Goal: Information Seeking & Learning: Learn about a topic

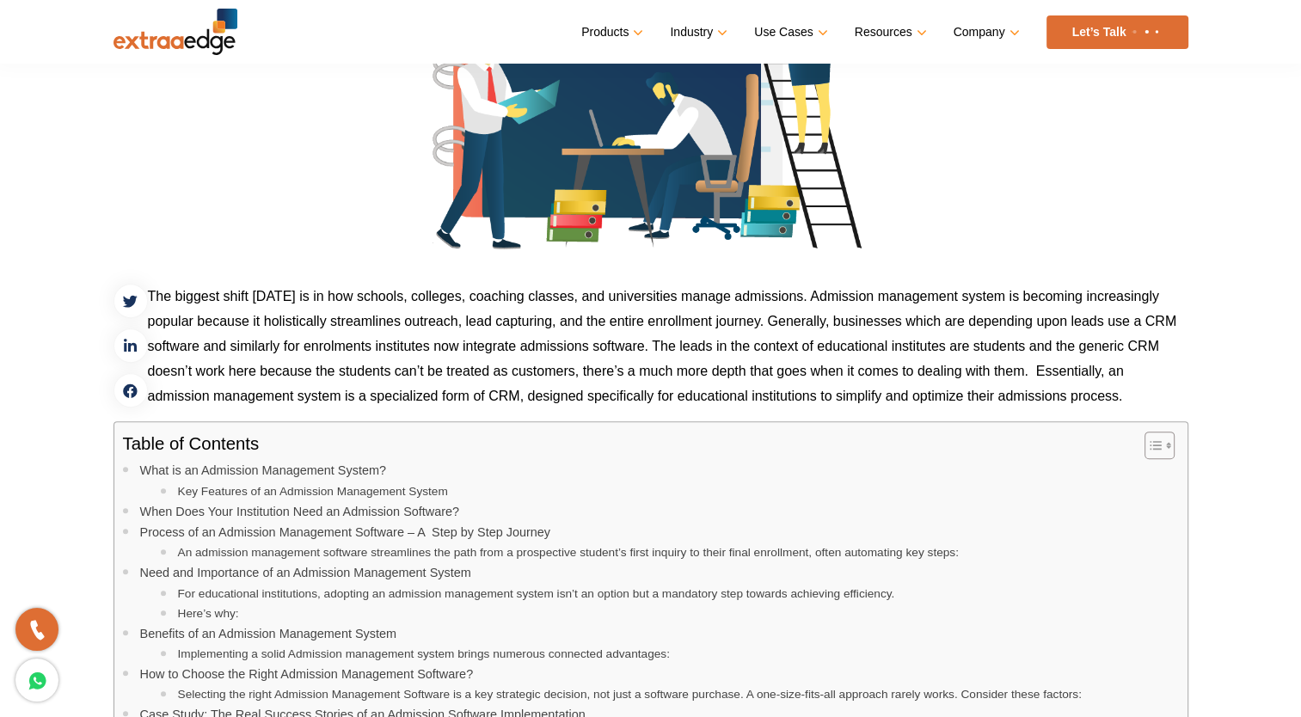
scroll to position [545, 0]
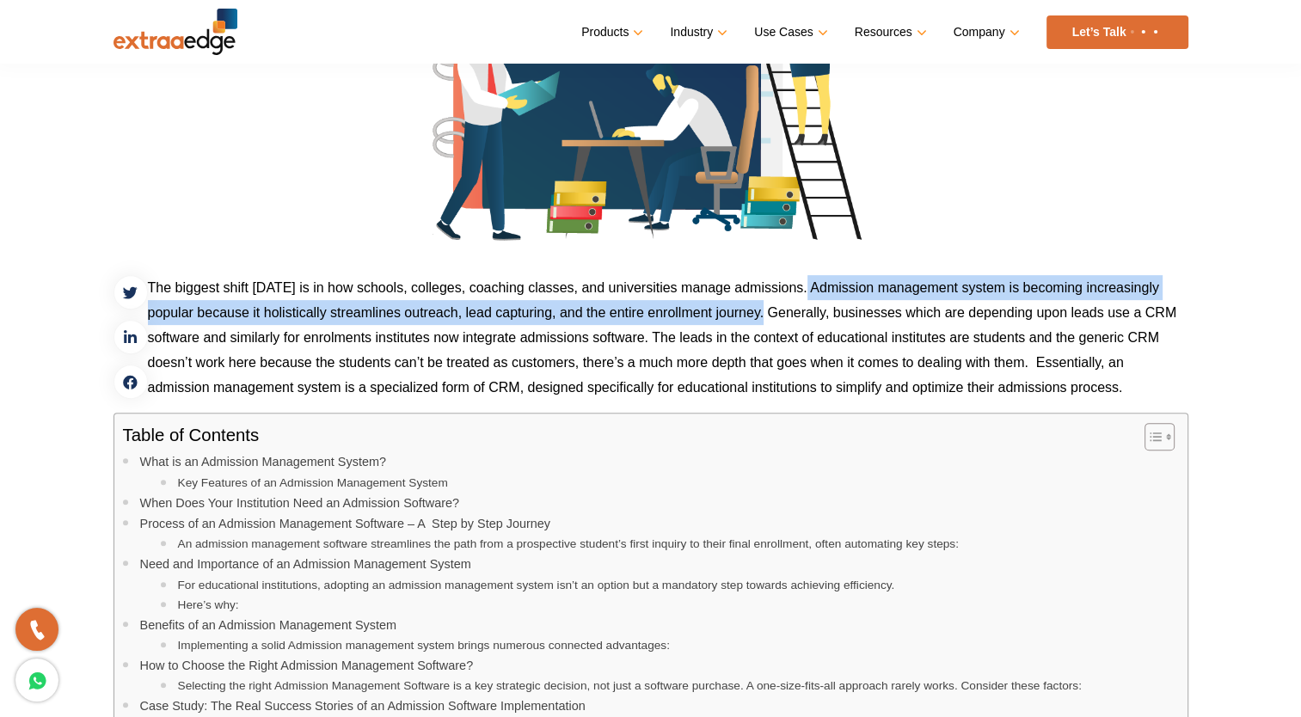
drag, startPoint x: 802, startPoint y: 282, endPoint x: 765, endPoint y: 324, distance: 56.0
click at [765, 324] on p "The biggest shift [DATE] is in how schools, colleges, coaching classes, and uni…" at bounding box center [650, 337] width 1075 height 125
copy p "Admission management system is becoming increasingly popular because it holisti…"
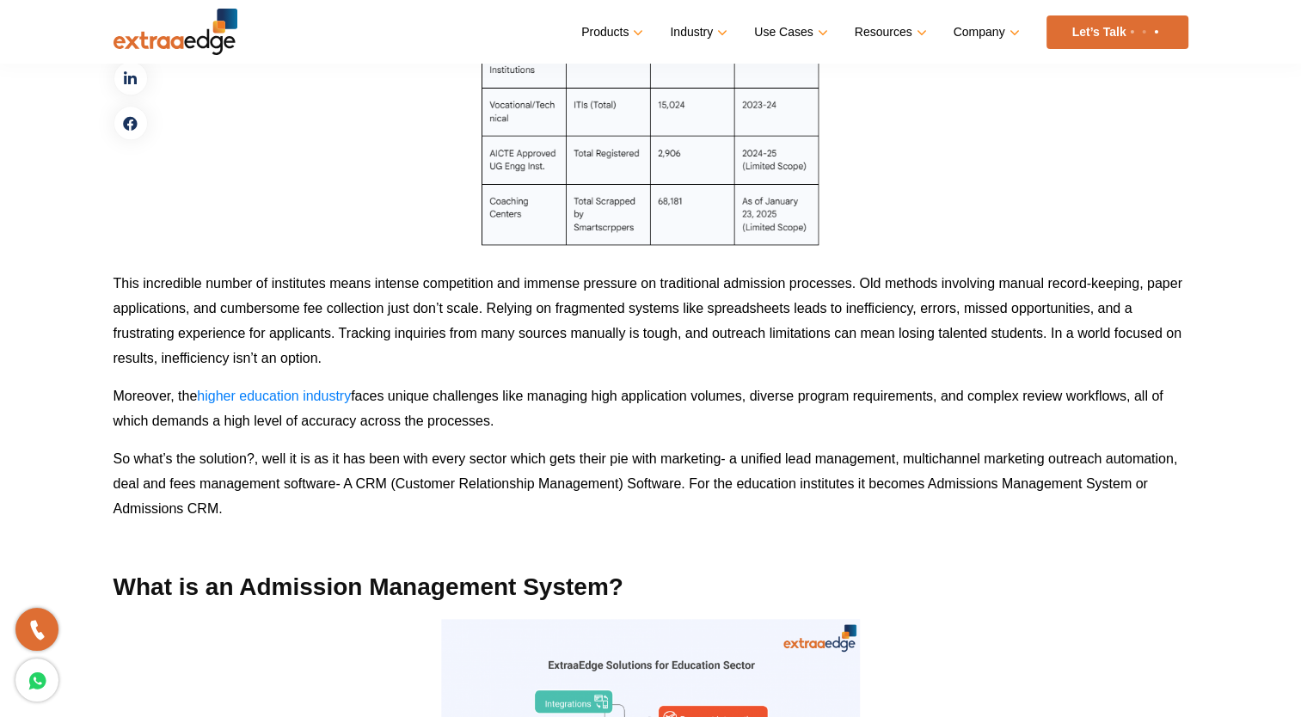
scroll to position [1921, 0]
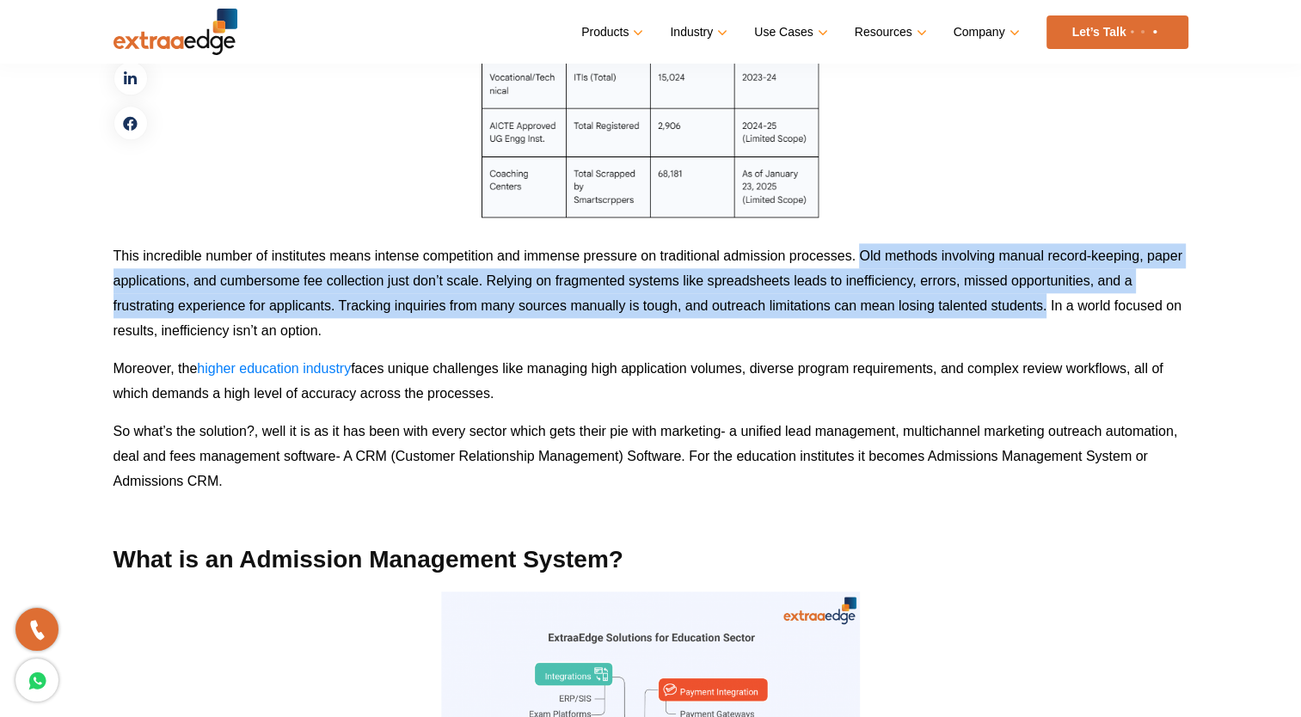
drag, startPoint x: 859, startPoint y: 249, endPoint x: 1045, endPoint y: 315, distance: 197.7
click at [1045, 315] on p "This incredible number of institutes means intense competition and immense pres…" at bounding box center [650, 293] width 1075 height 100
copy p "Old methods involving manual record-keeping, paper applications, and cumbersome…"
drag, startPoint x: 115, startPoint y: 365, endPoint x: 495, endPoint y: 383, distance: 380.4
click at [495, 383] on p "Moreover, the higher education industry faces unique challenges like managing h…" at bounding box center [650, 381] width 1075 height 50
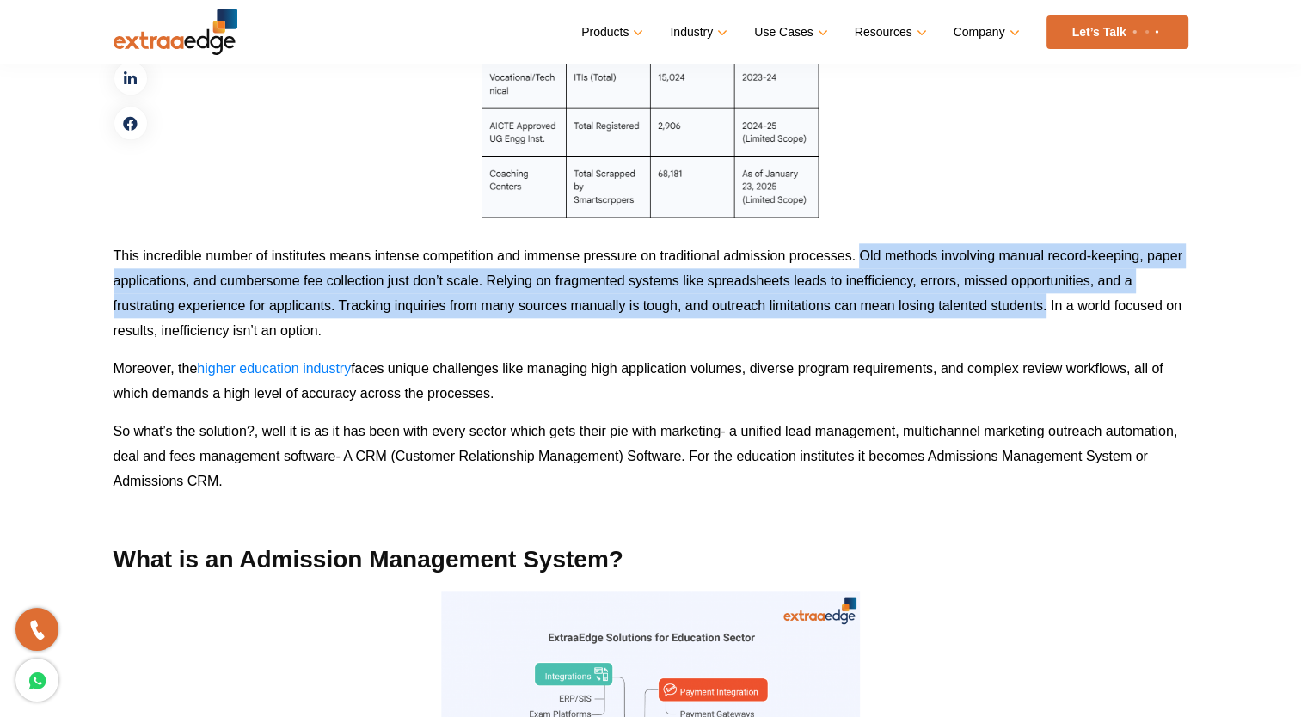
copy p "Moreover, the higher education industry faces unique challenges like managing h…"
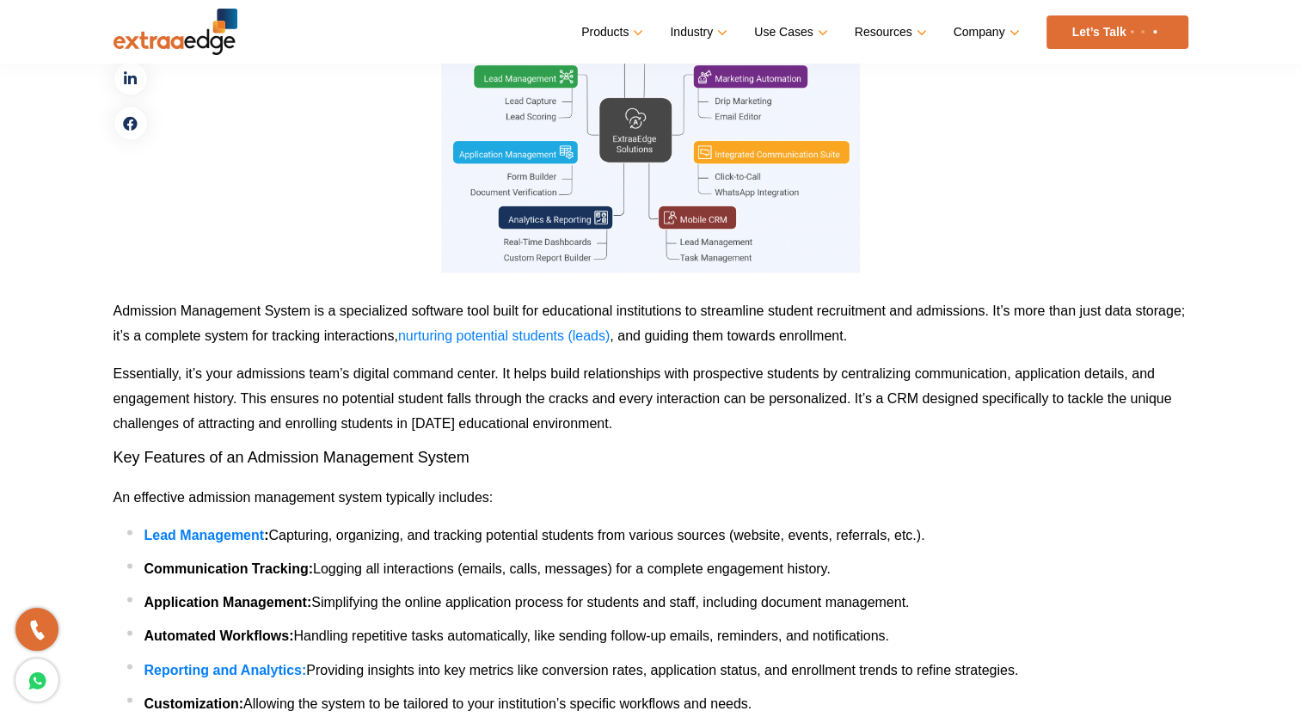
scroll to position [2608, 0]
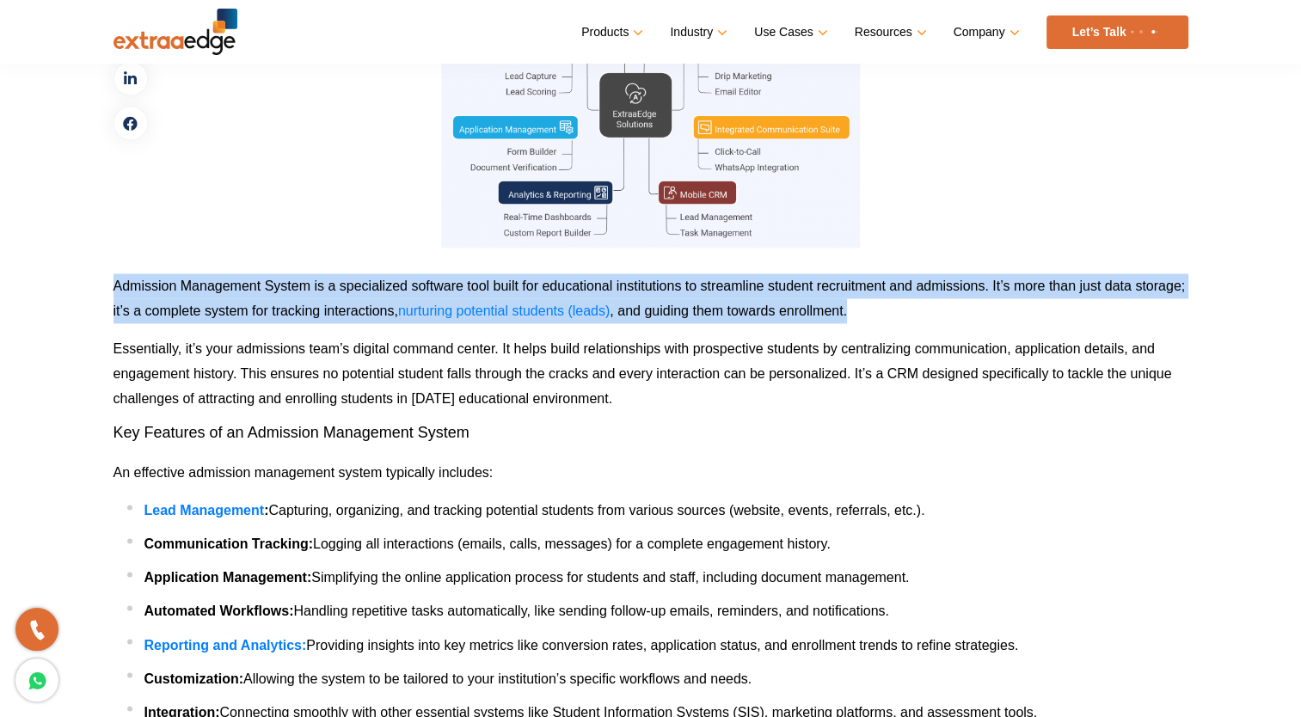
drag, startPoint x: 111, startPoint y: 284, endPoint x: 942, endPoint y: 309, distance: 831.7
copy p "Admission Management System is a specialized software tool built for educationa…"
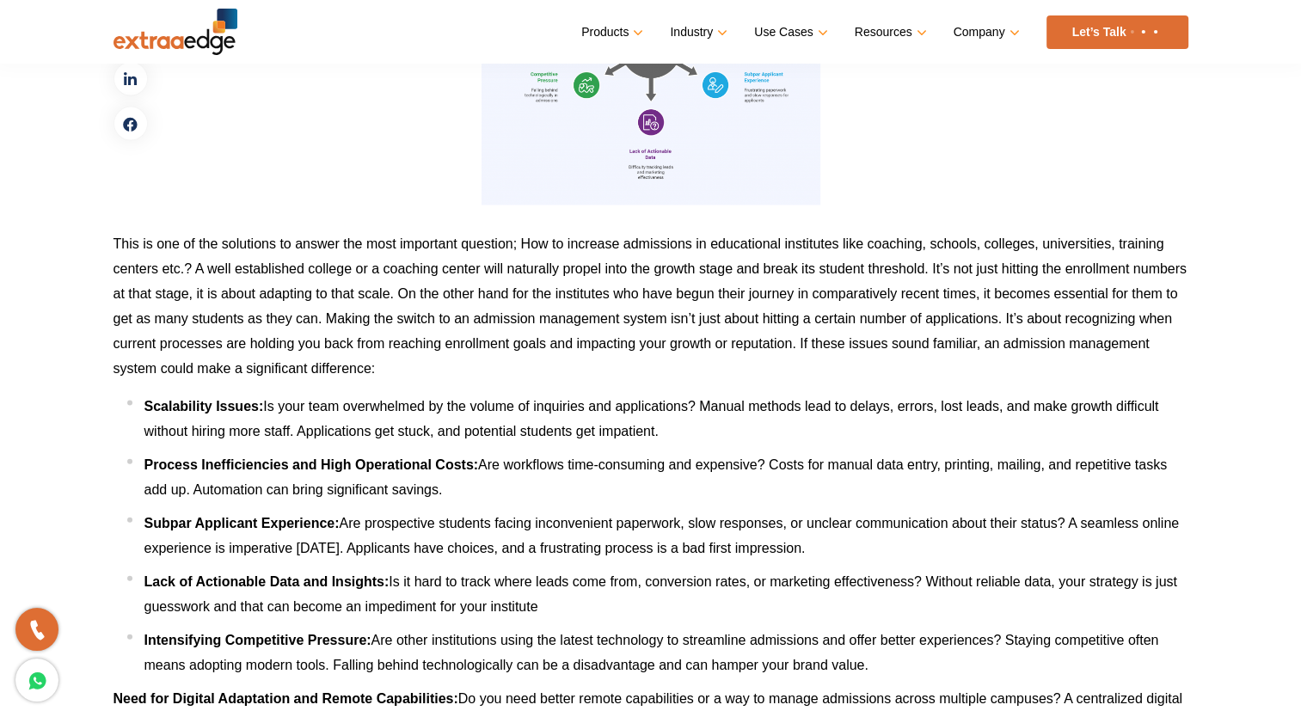
scroll to position [3726, 0]
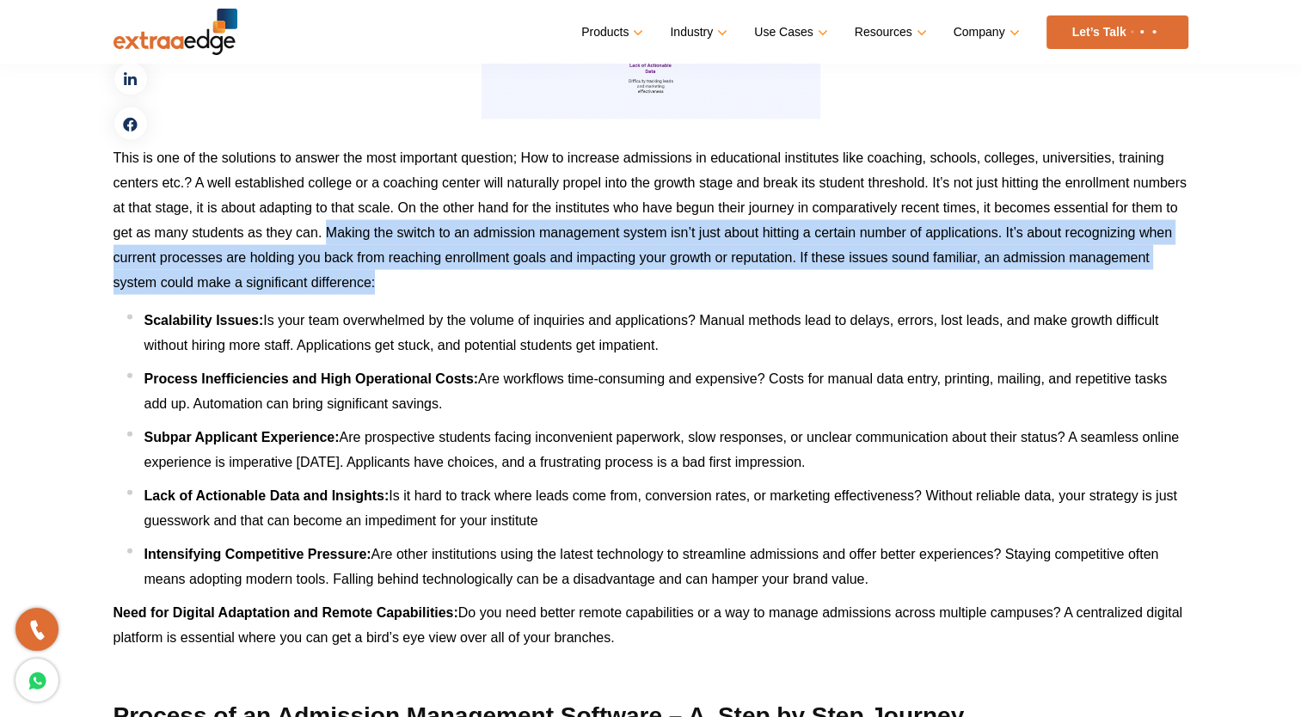
drag, startPoint x: 323, startPoint y: 229, endPoint x: 374, endPoint y: 287, distance: 77.4
click at [374, 287] on span "This is one of the solutions to answer the most important question; How to incr…" at bounding box center [649, 219] width 1073 height 139
copy span "Making the switch to an admission management system isn’t just about hitting a …"
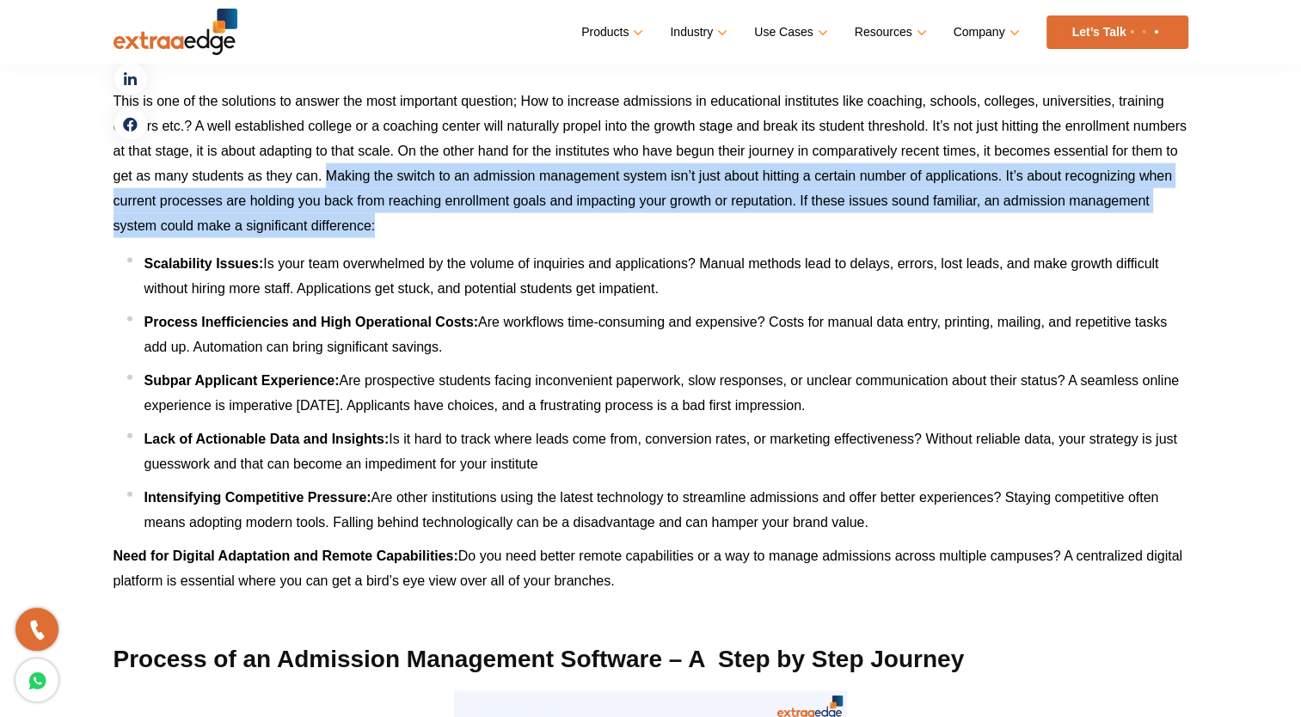
scroll to position [3812, 0]
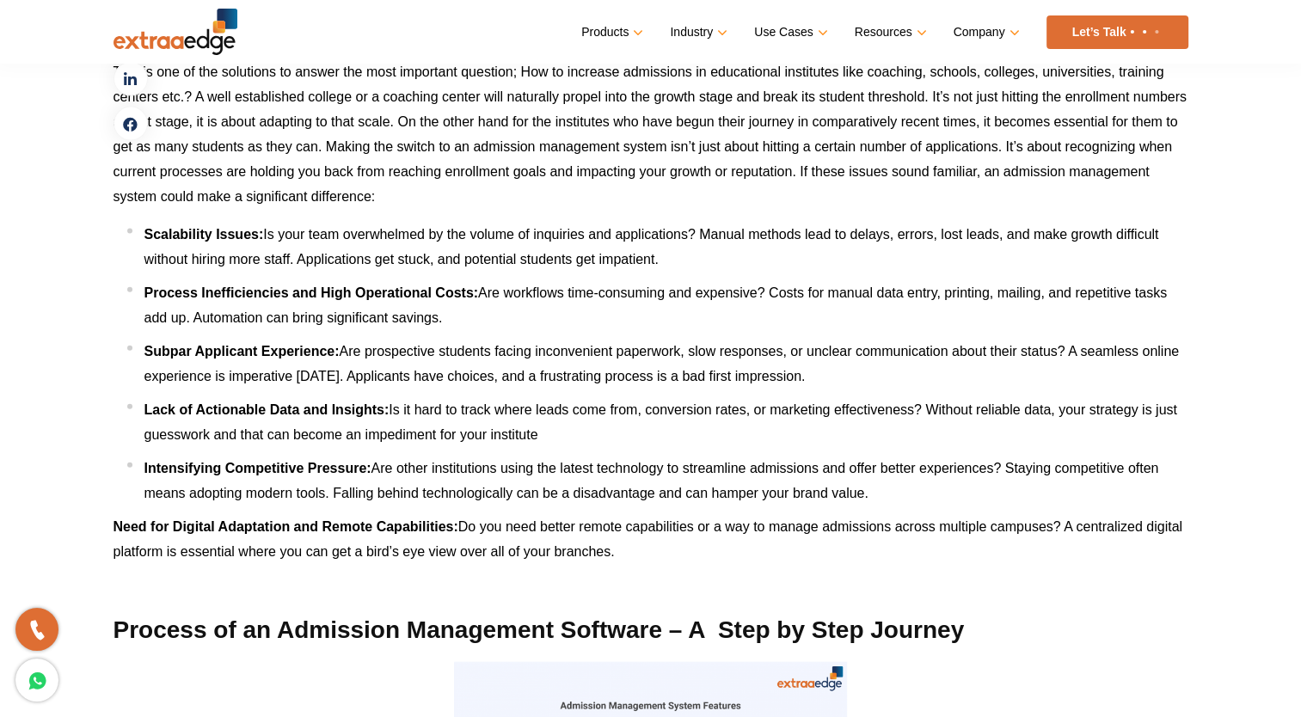
click at [306, 252] on span "Is your team overwhelmed by the volume of inquiries and applications? Manual me…" at bounding box center [651, 247] width 1014 height 40
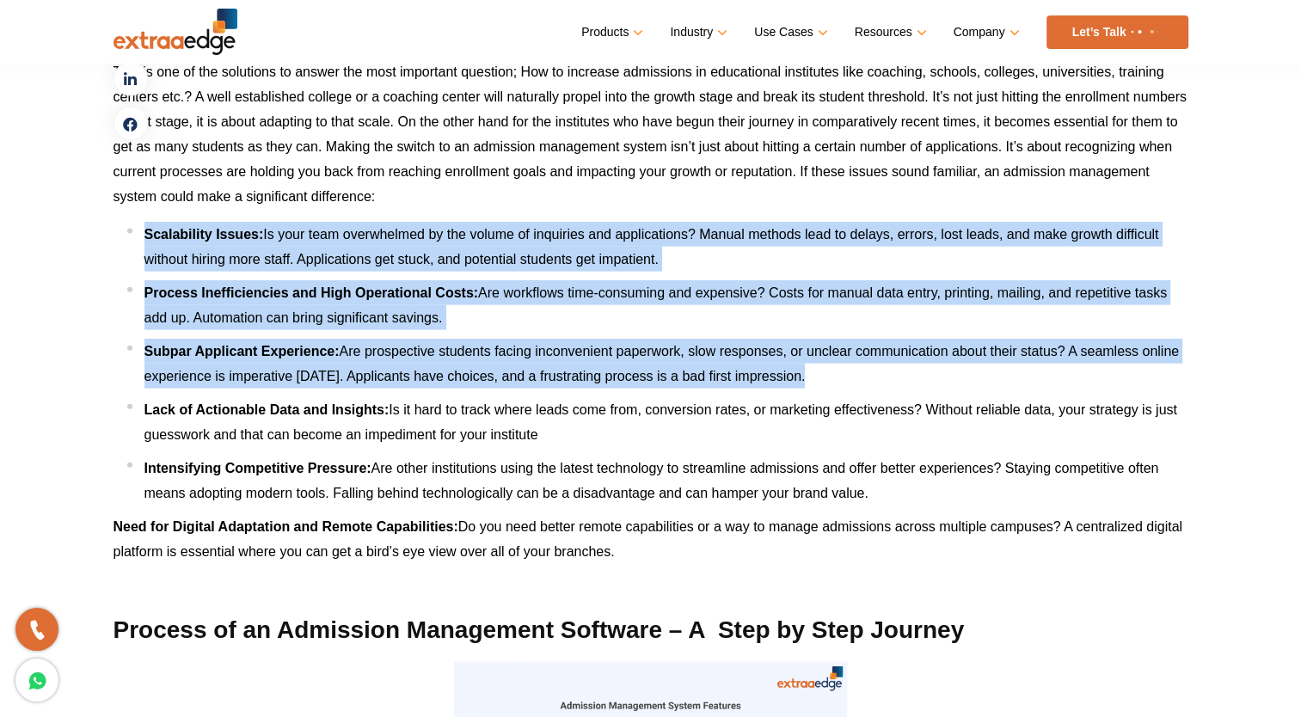
drag, startPoint x: 143, startPoint y: 230, endPoint x: 796, endPoint y: 366, distance: 667.5
click at [796, 366] on ul "Scalability Issues: Is your team overwhelmed by the volume of inquiries and app…" at bounding box center [657, 364] width 1061 height 284
copy ul "Scalability Issues: Is your team overwhelmed by the volume of inquiries and app…"
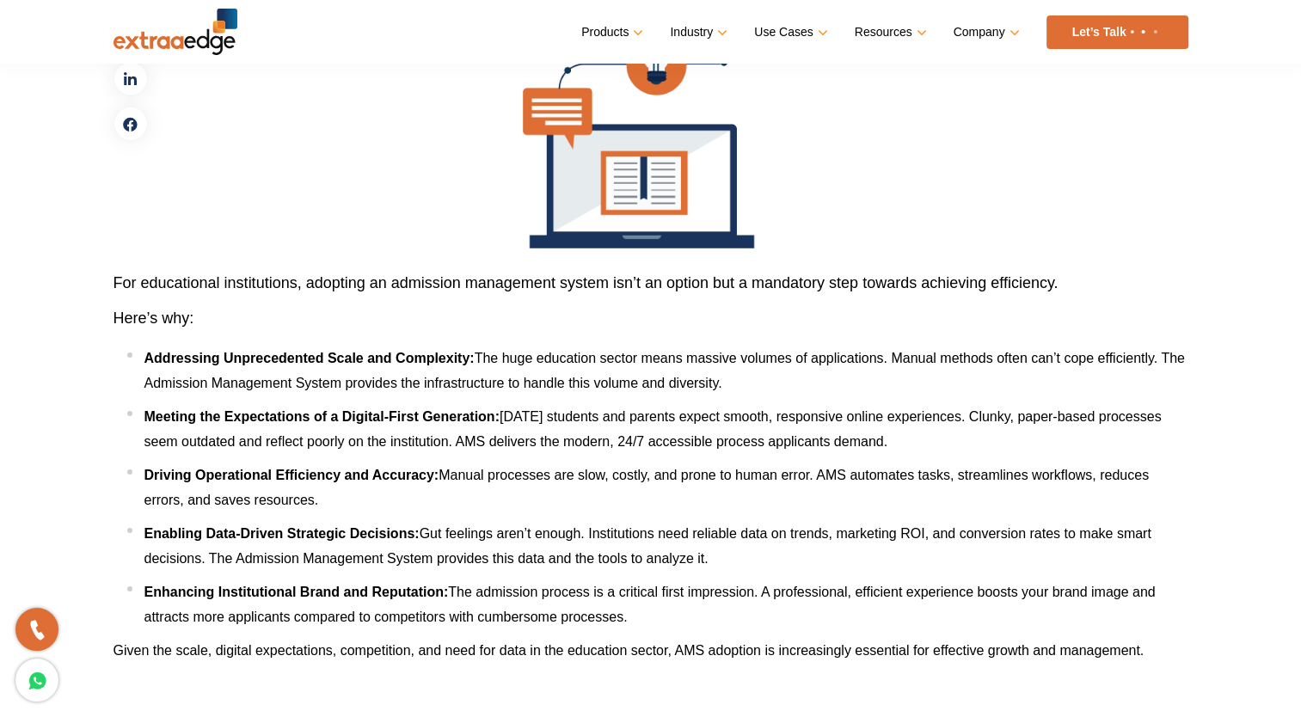
scroll to position [5445, 0]
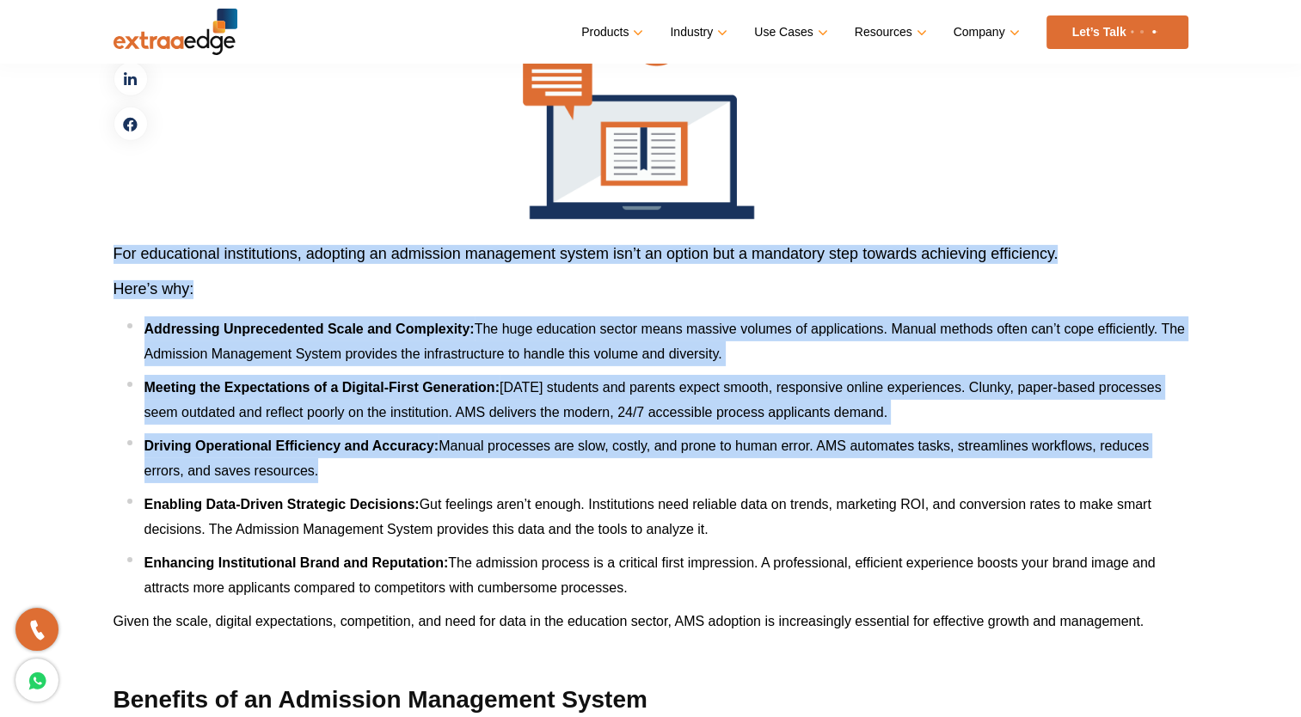
drag, startPoint x: 101, startPoint y: 247, endPoint x: 316, endPoint y: 469, distance: 309.5
click at [316, 469] on div "The biggest shift [DATE] is in how schools, colleges, coaching classes, and uni…" at bounding box center [651, 723] width 1100 height 10697
copy div "For educational institutions, adopting an admission management system isn’t an …"
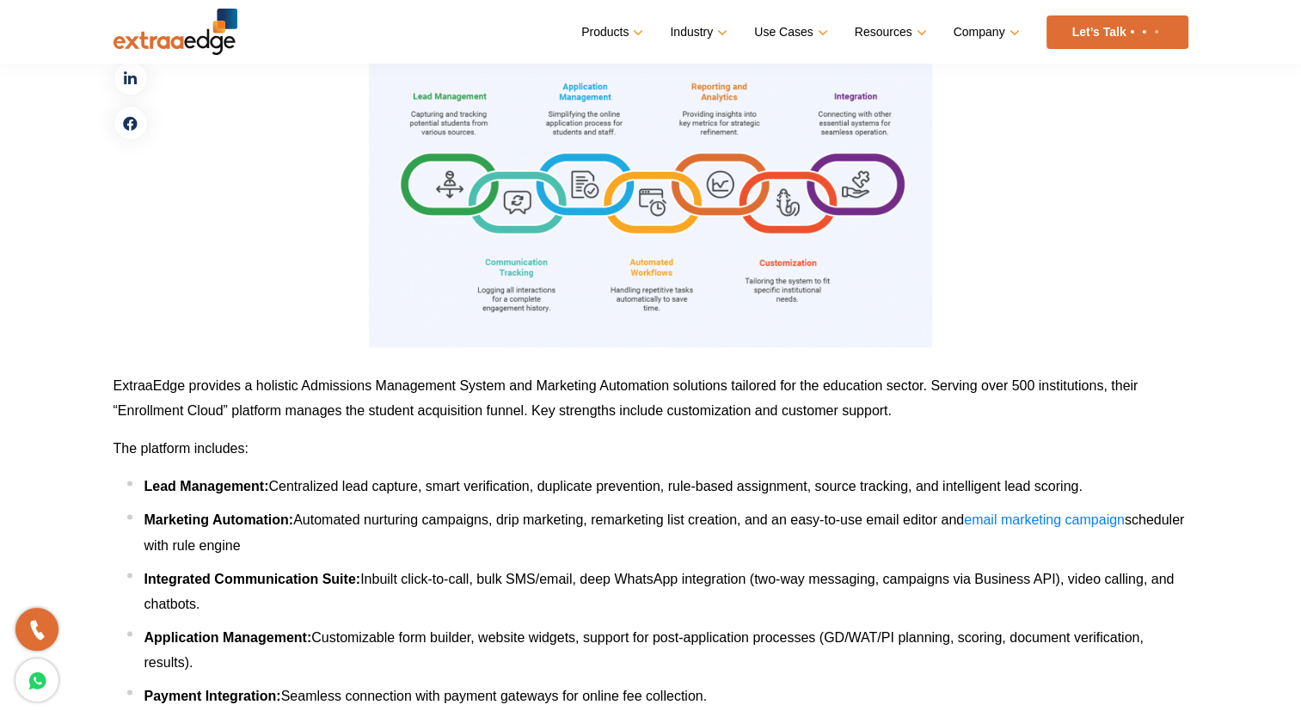
scroll to position [9142, 0]
